Goal: Task Accomplishment & Management: Use online tool/utility

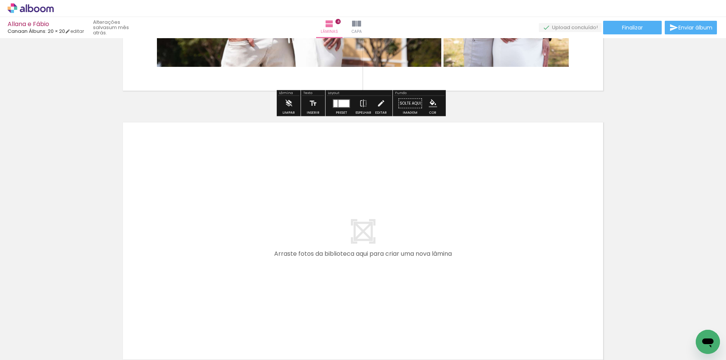
scroll to position [832, 0]
